Goal: Task Accomplishment & Management: Manage account settings

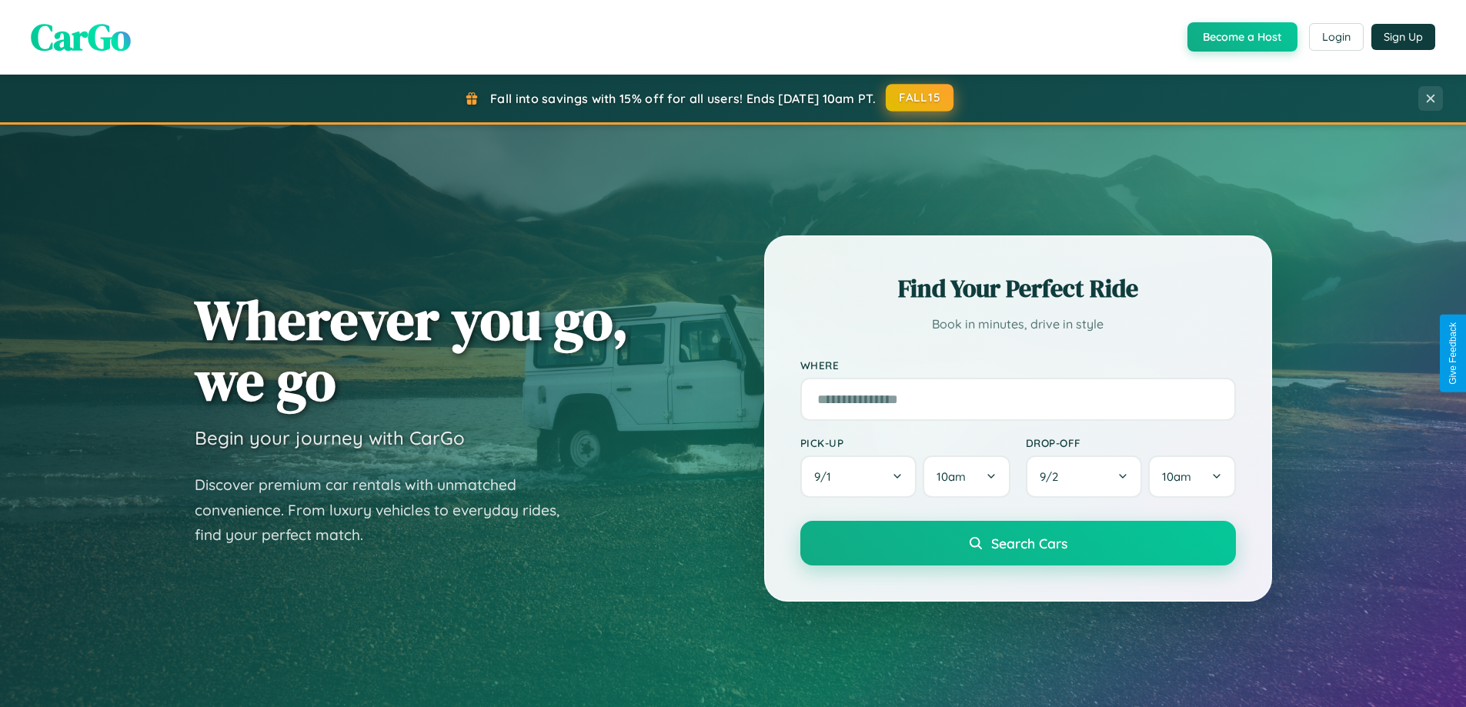
click at [920, 98] on button "FALL15" at bounding box center [920, 98] width 68 height 28
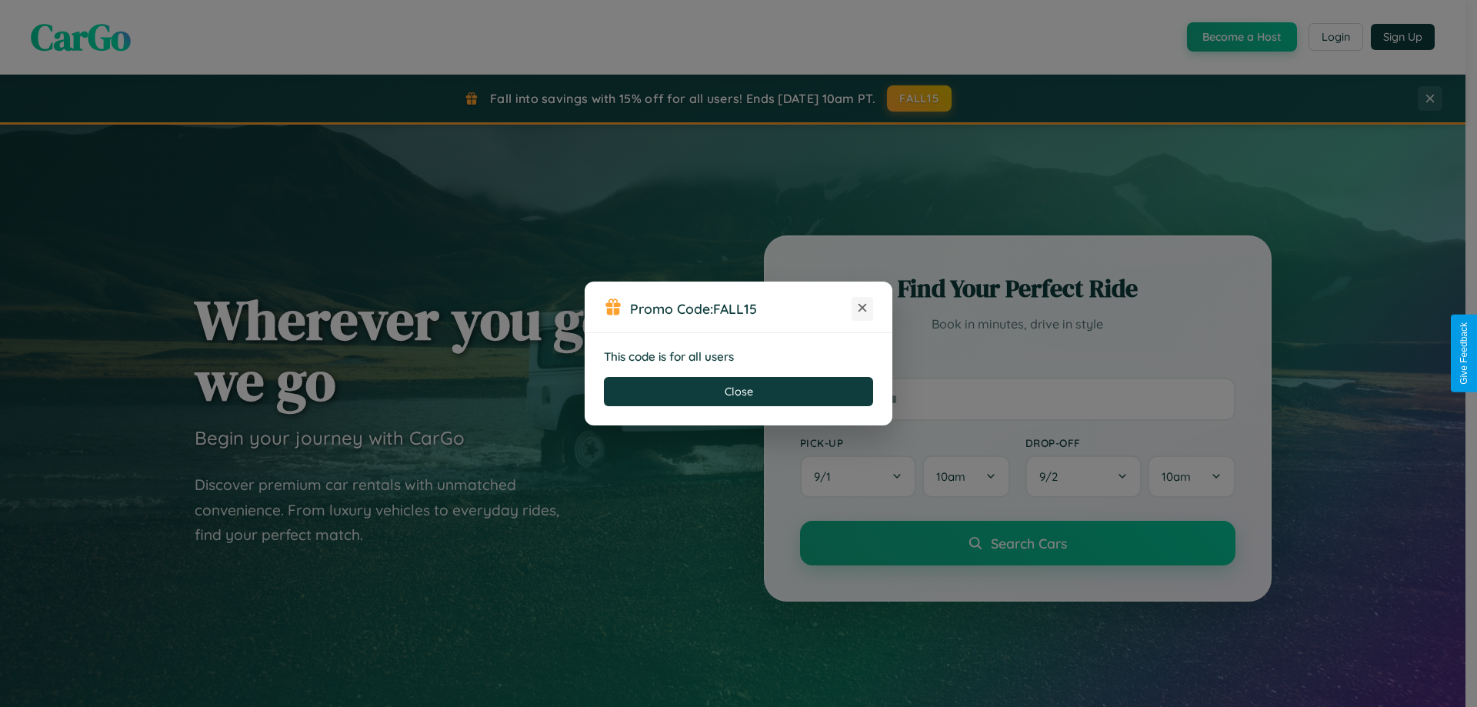
click at [863, 309] on icon at bounding box center [862, 307] width 15 height 15
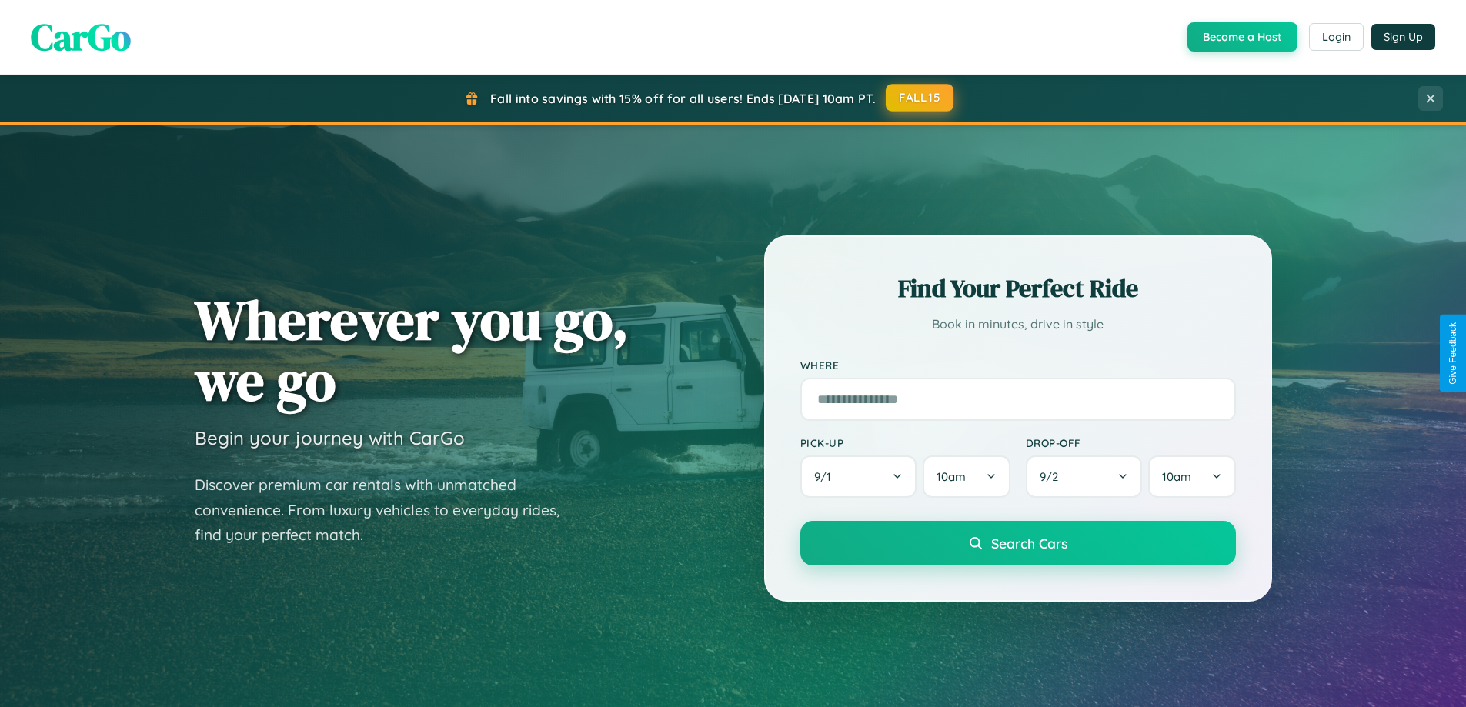
click at [920, 98] on button "FALL15" at bounding box center [920, 98] width 68 height 28
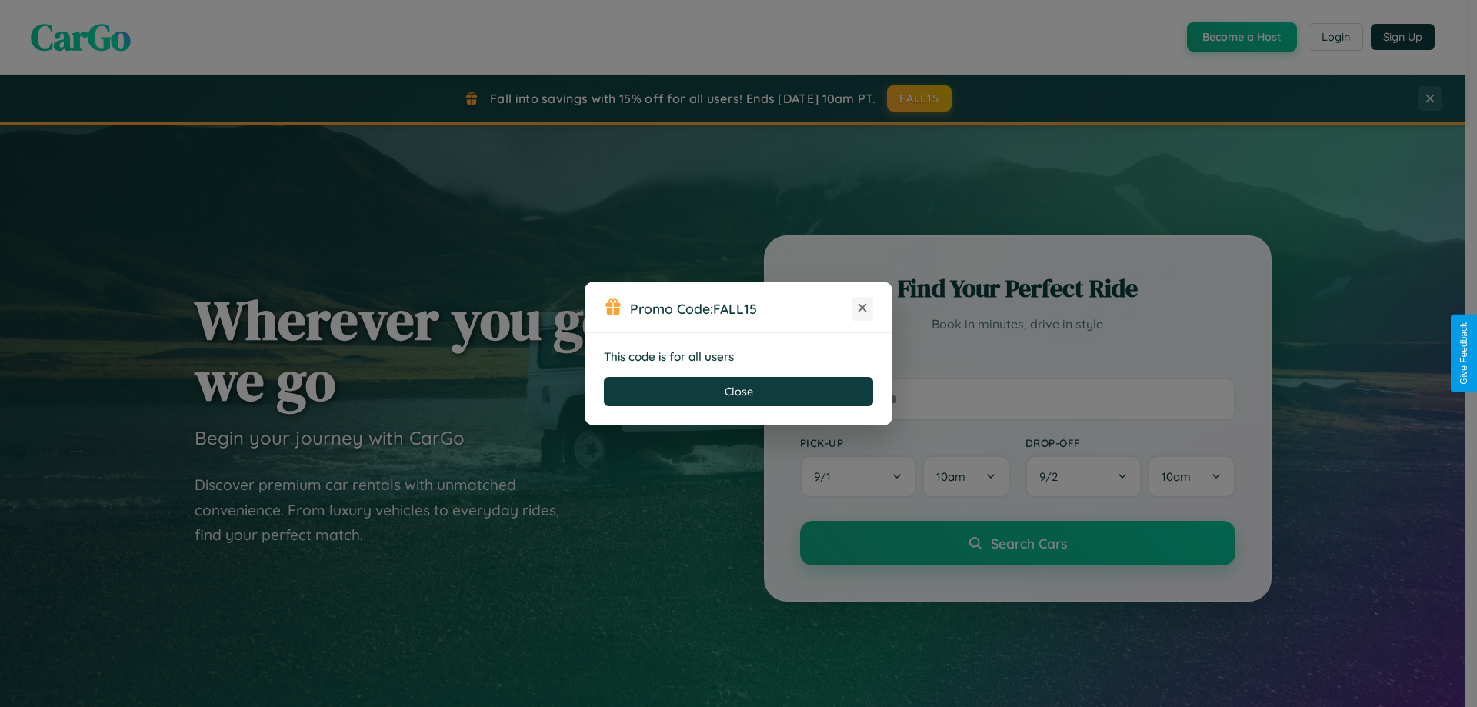
click at [863, 309] on icon at bounding box center [862, 307] width 15 height 15
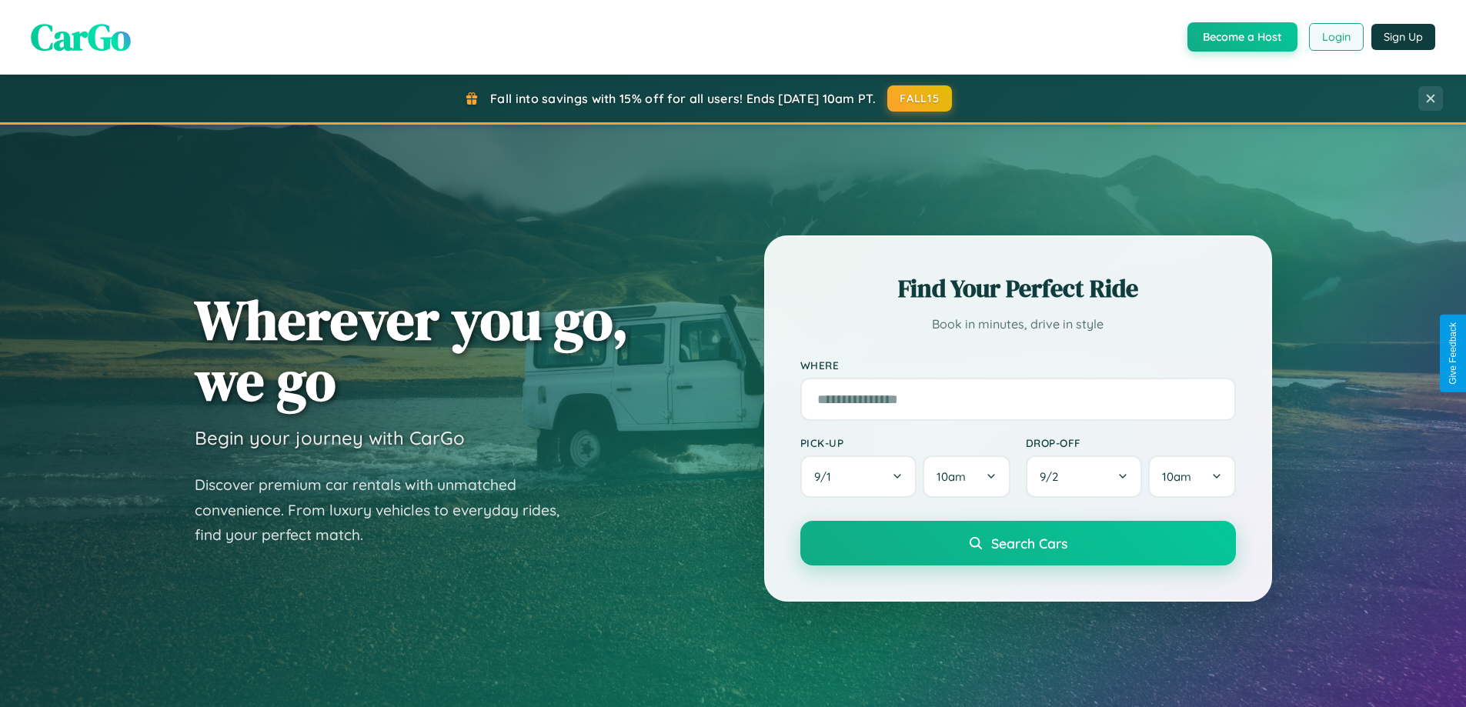
click at [1335, 37] on button "Login" at bounding box center [1336, 37] width 55 height 28
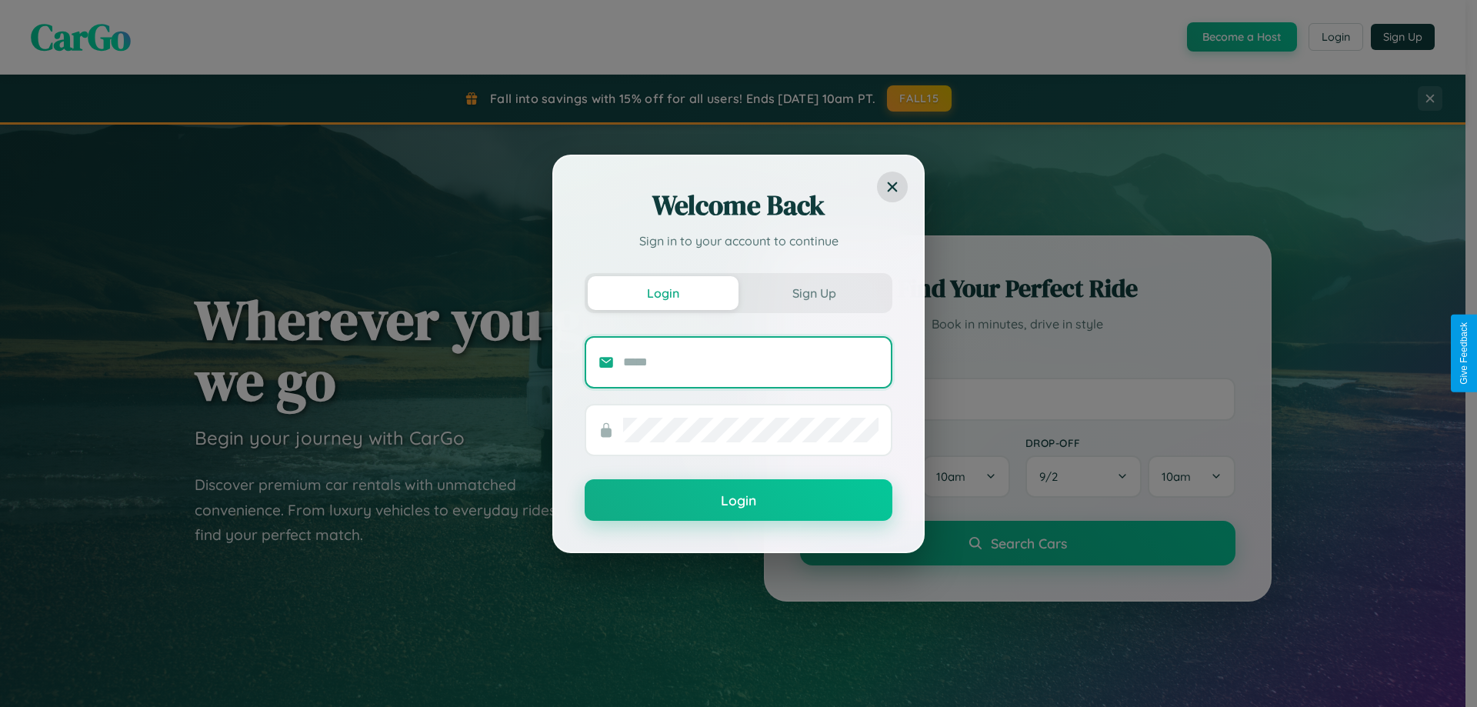
click at [751, 362] on input "text" at bounding box center [750, 362] width 255 height 25
type input "**********"
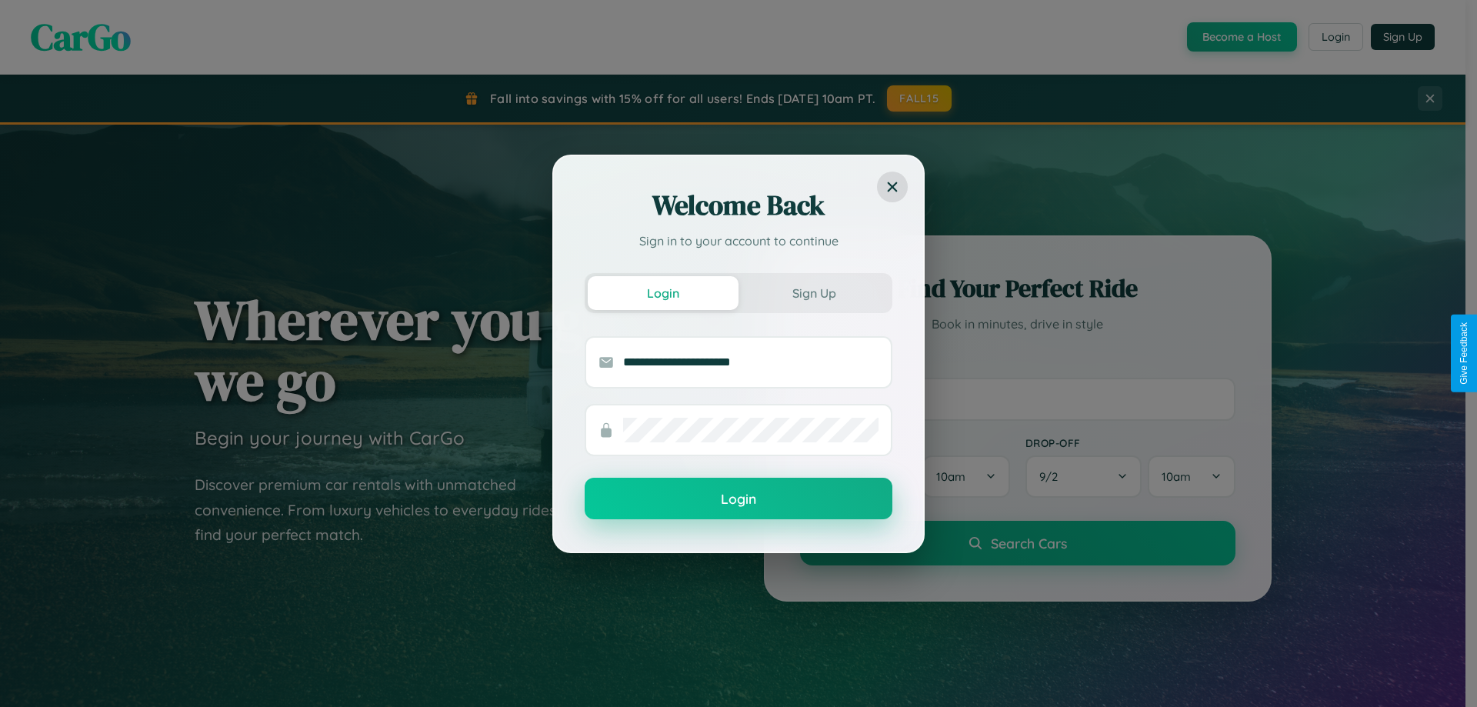
click at [739, 499] on button "Login" at bounding box center [739, 499] width 308 height 42
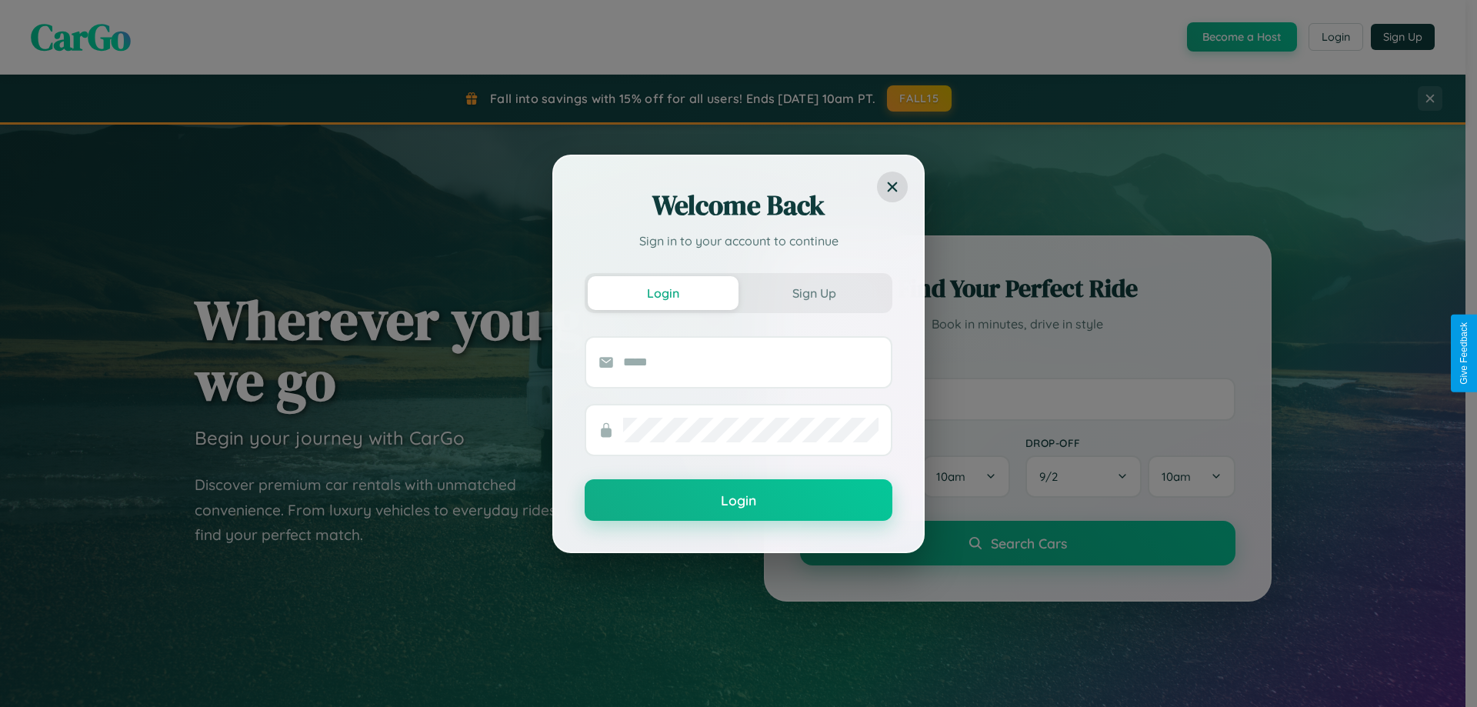
scroll to position [2472, 0]
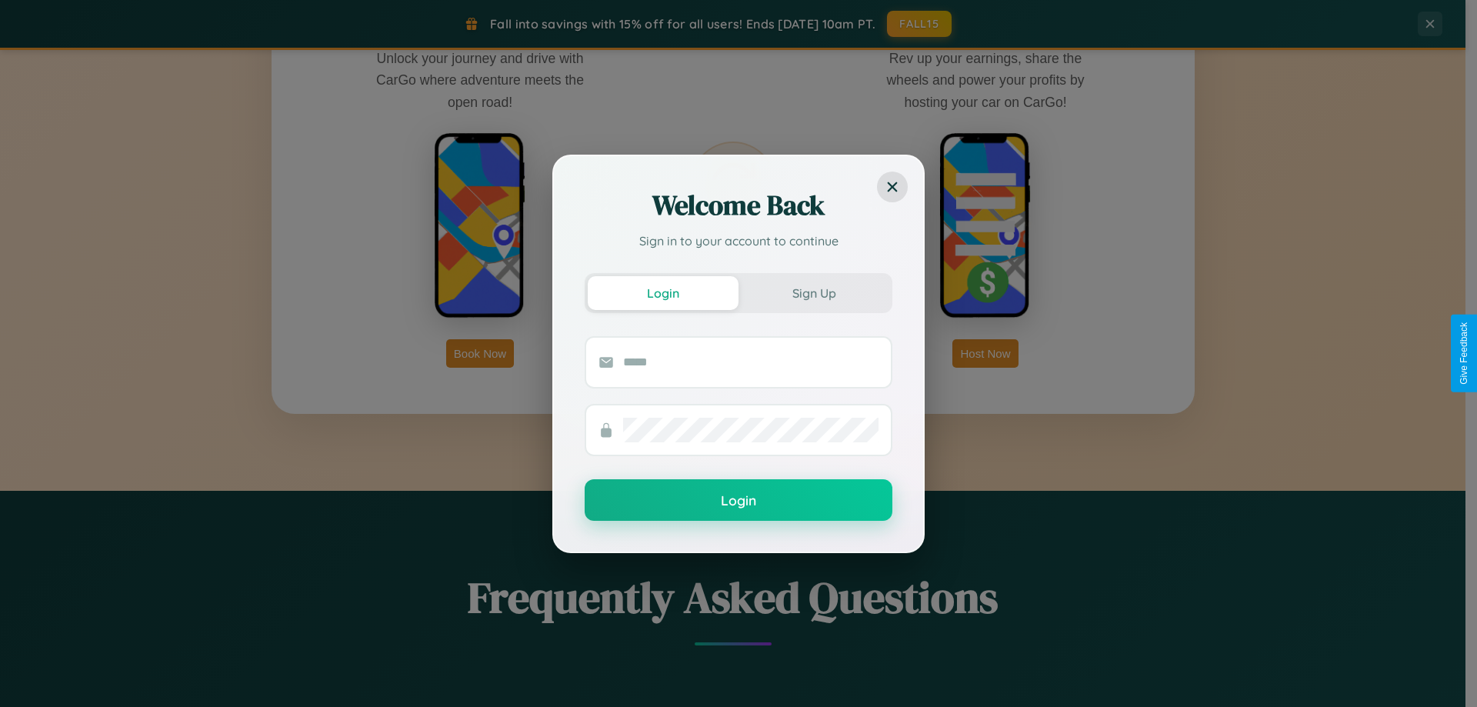
click at [480, 353] on div "Welcome Back Sign in to your account to continue Login Sign Up Login" at bounding box center [738, 353] width 1477 height 707
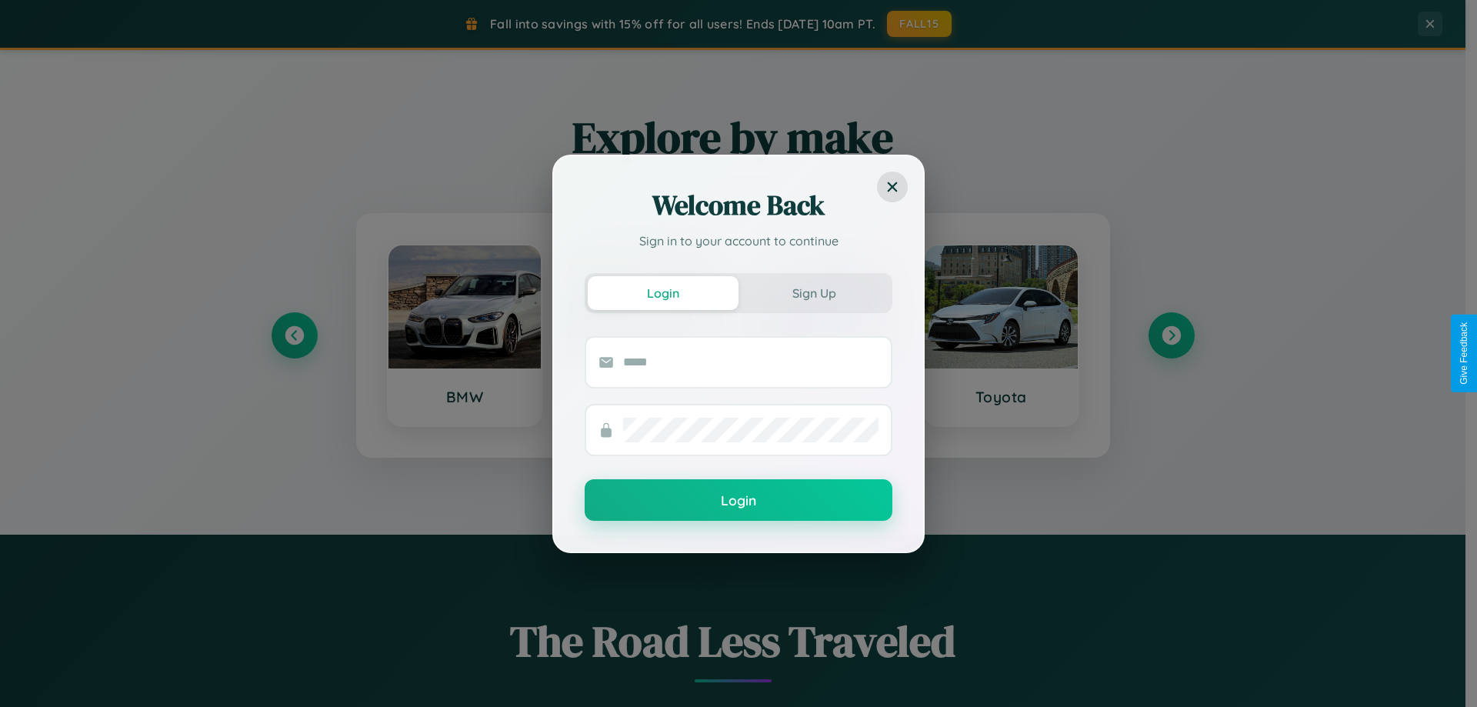
scroll to position [663, 0]
